Goal: Transaction & Acquisition: Purchase product/service

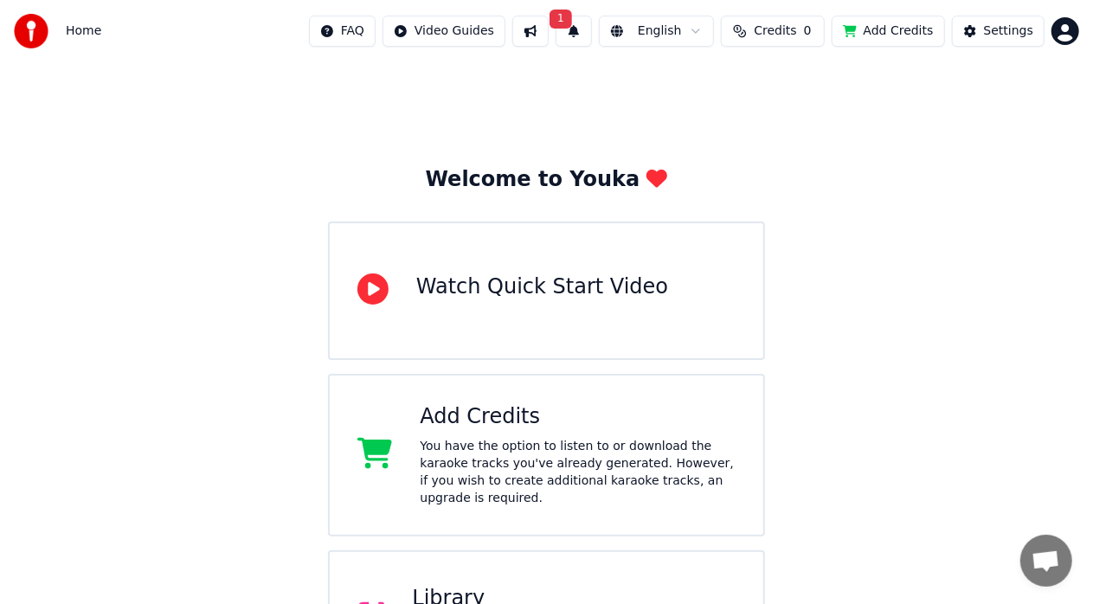
click at [810, 32] on button "Credits 0" at bounding box center [773, 31] width 104 height 31
click at [573, 78] on div "Welcome to Youka Watch Quick Start Video Add Credits You have the option to lis…" at bounding box center [546, 455] width 1093 height 786
click at [545, 26] on button at bounding box center [530, 31] width 36 height 31
click at [592, 27] on button "1" at bounding box center [574, 31] width 36 height 31
click at [841, 154] on div "Welcome to Youka Watch Quick Start Video Add Credits You have the option to lis…" at bounding box center [546, 455] width 1093 height 786
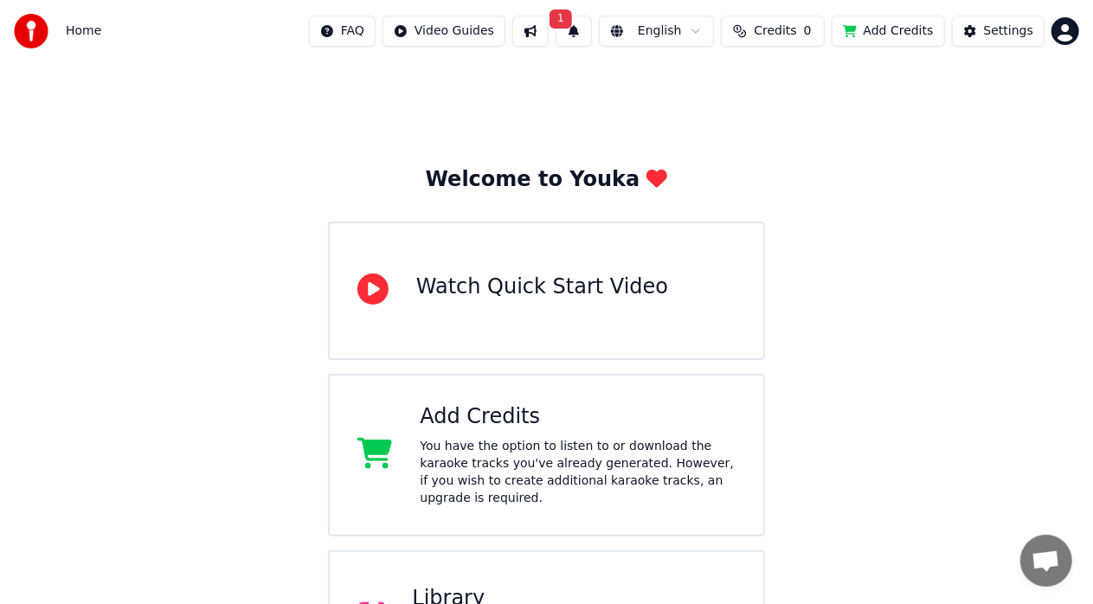
click at [791, 27] on span "Credits" at bounding box center [775, 31] width 42 height 17
click at [767, 132] on button "Refresh" at bounding box center [785, 129] width 89 height 31
click at [777, 131] on button "Refresh" at bounding box center [785, 129] width 89 height 31
click at [777, 131] on div "Refresh" at bounding box center [786, 129] width 110 height 31
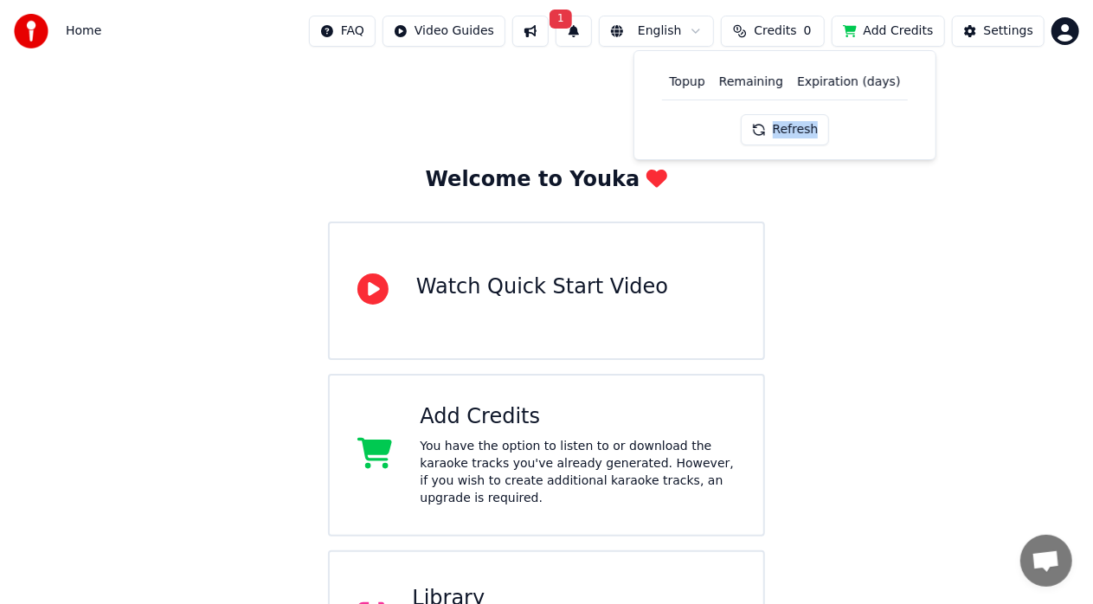
click at [777, 131] on button "Refresh" at bounding box center [785, 129] width 89 height 31
click at [1056, 33] on html "Home FAQ Video Guides 1 English Credits 0 Add Credits Settings Welcome to Youka…" at bounding box center [546, 424] width 1093 height 848
